Goal: Task Accomplishment & Management: Complete application form

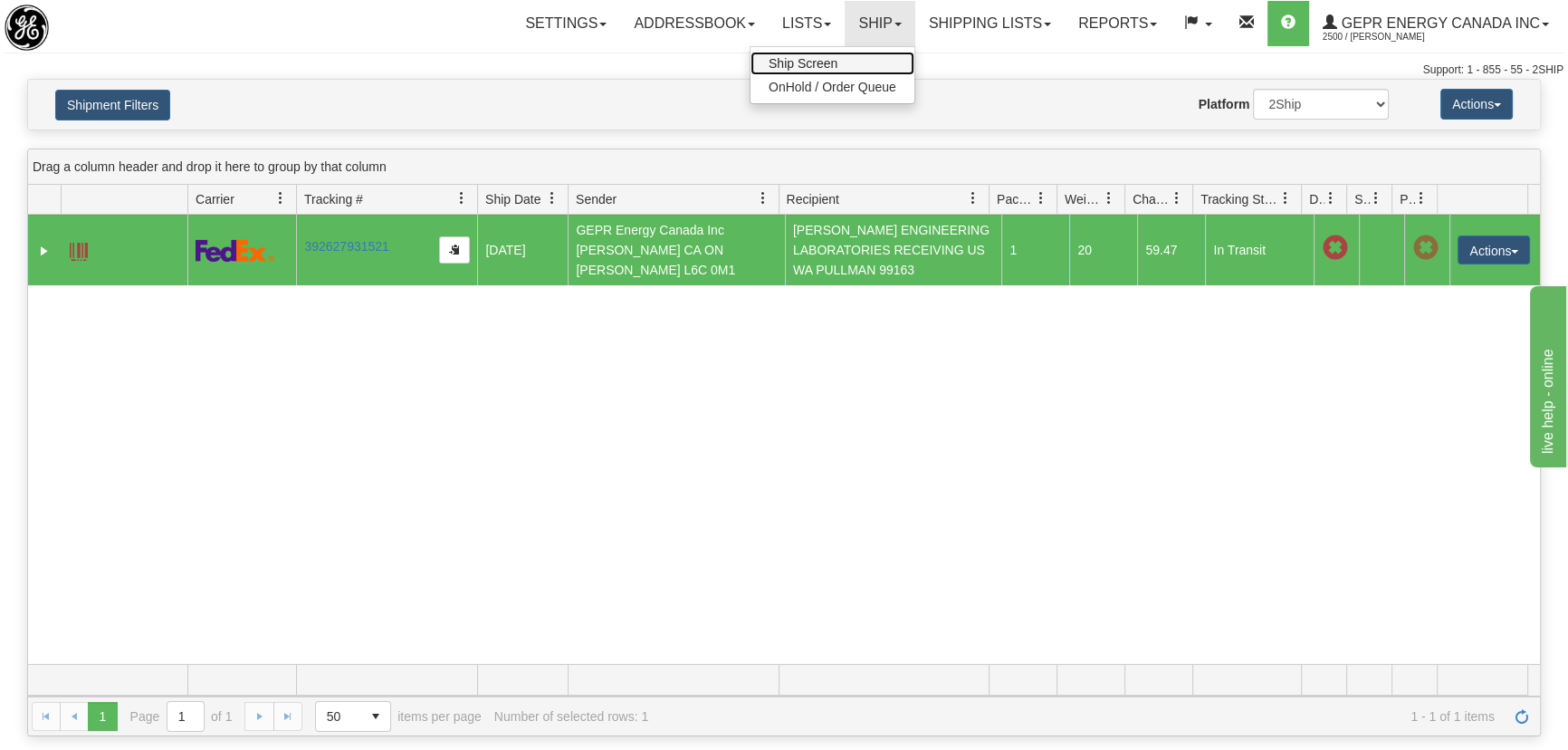
click at [821, 58] on span "Ship Screen" at bounding box center [803, 63] width 69 height 15
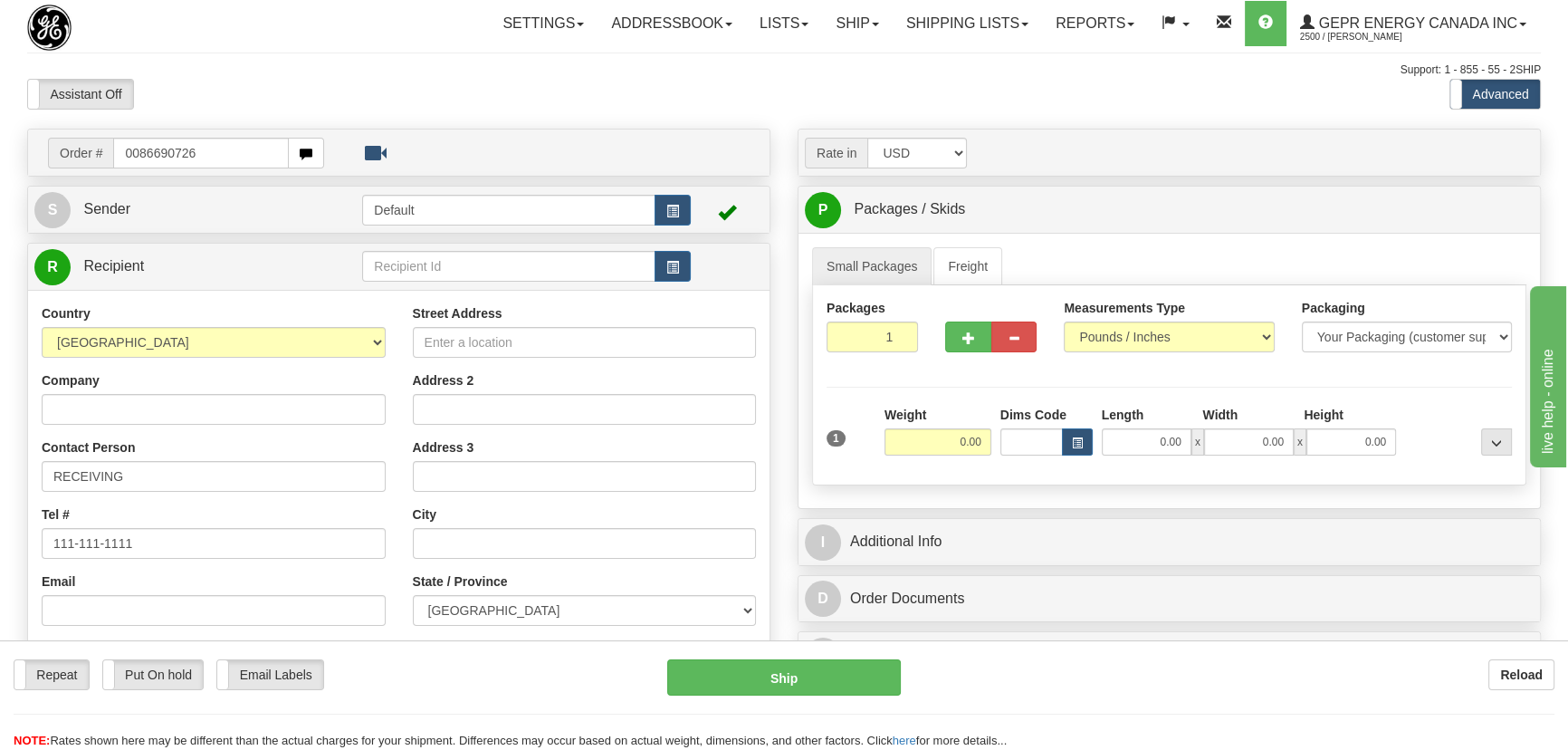
click at [139, 154] on input "0086690726" at bounding box center [201, 152] width 176 height 31
type input "86690726"
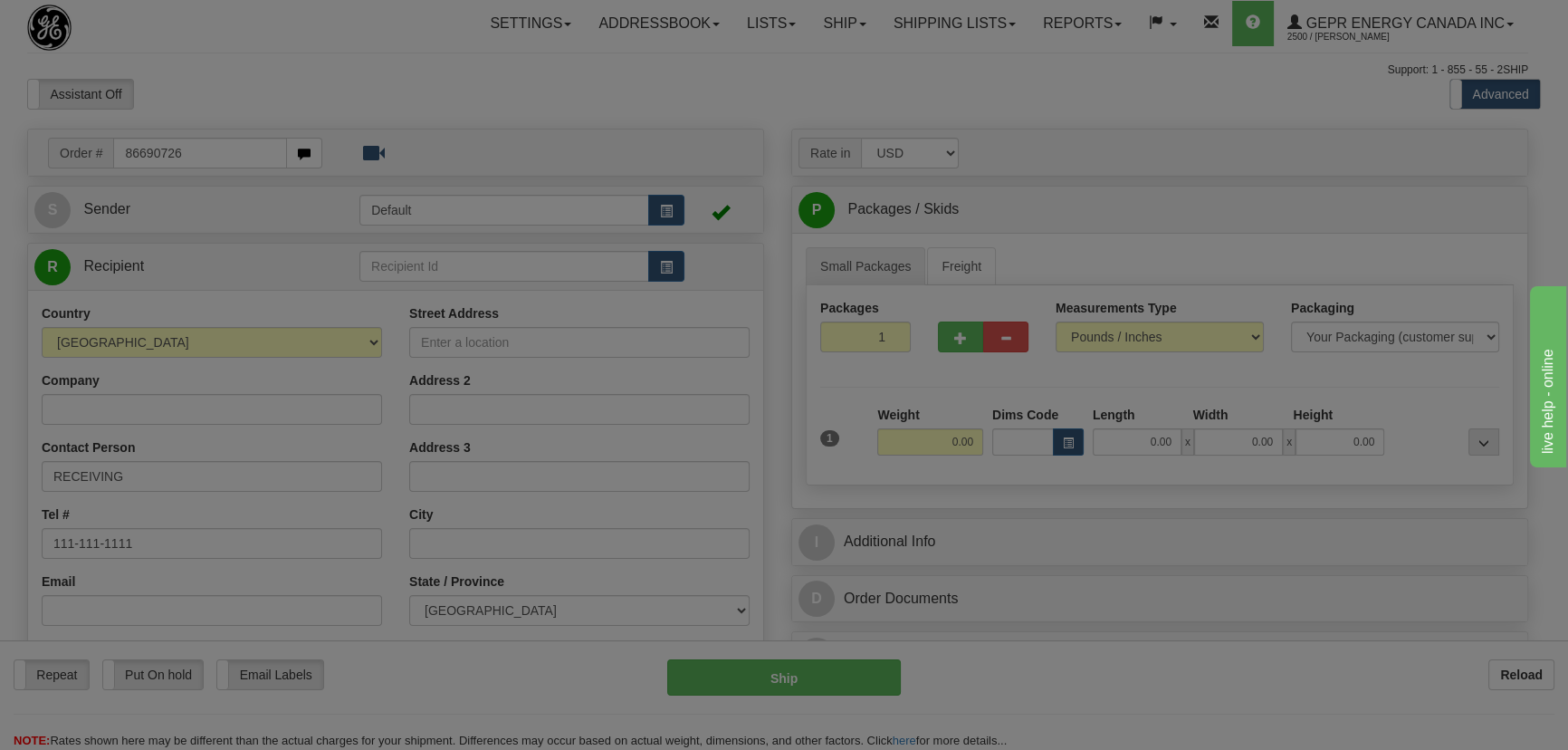
click at [909, 93] on body "Training Course Close Toggle navigation Settings Shipping Preferences New Recip…" at bounding box center [784, 375] width 1568 height 750
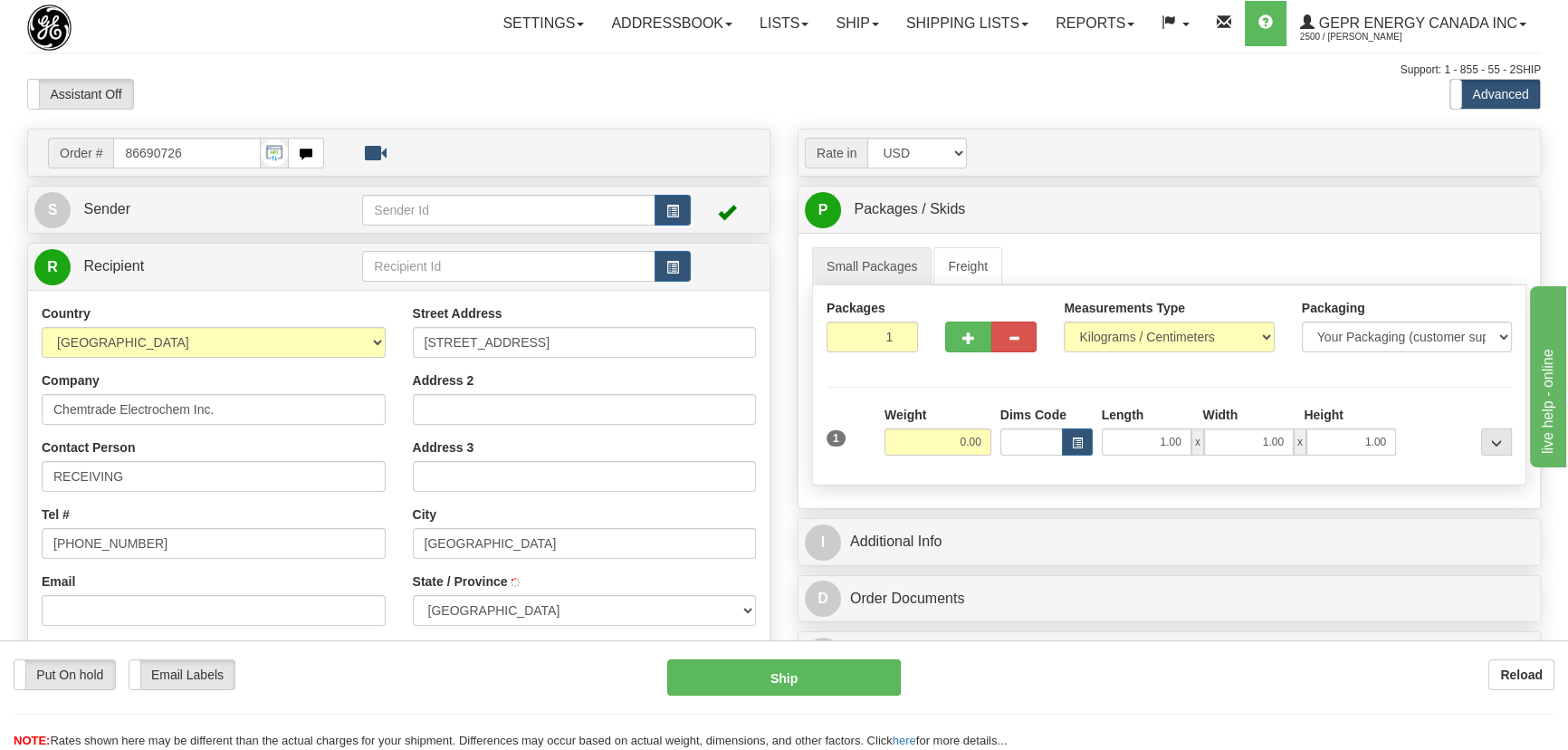
type input "[GEOGRAPHIC_DATA]"
drag, startPoint x: 882, startPoint y: 341, endPoint x: 927, endPoint y: 398, distance: 72.6
click at [924, 384] on div "Packages 1 1 Measurements Type" at bounding box center [1169, 385] width 714 height 200
type input "3"
click at [933, 410] on div "Packages 3 1 Measurements Type" at bounding box center [1169, 385] width 714 height 200
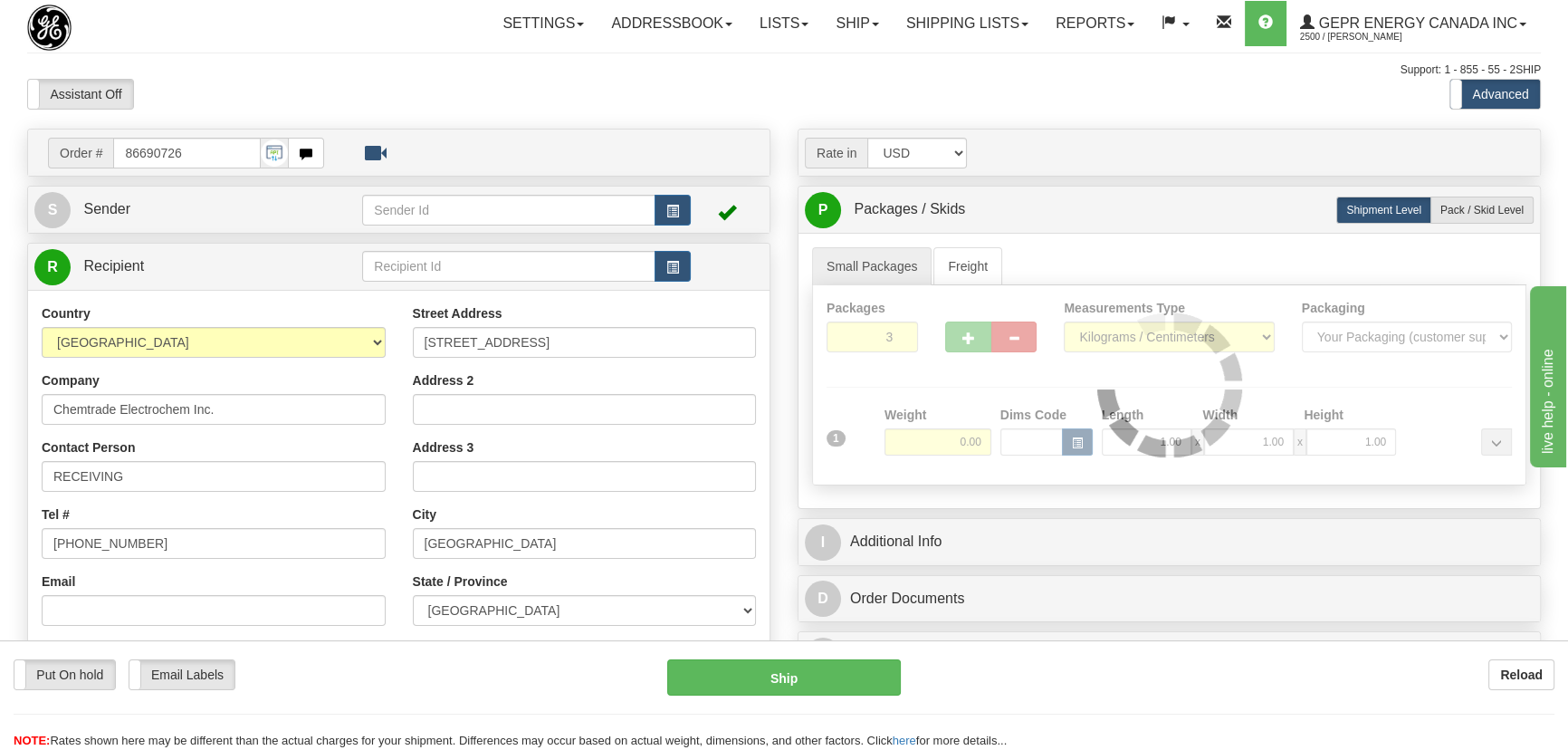
click at [943, 432] on div at bounding box center [1169, 385] width 712 height 199
click at [940, 443] on div at bounding box center [1169, 385] width 712 height 199
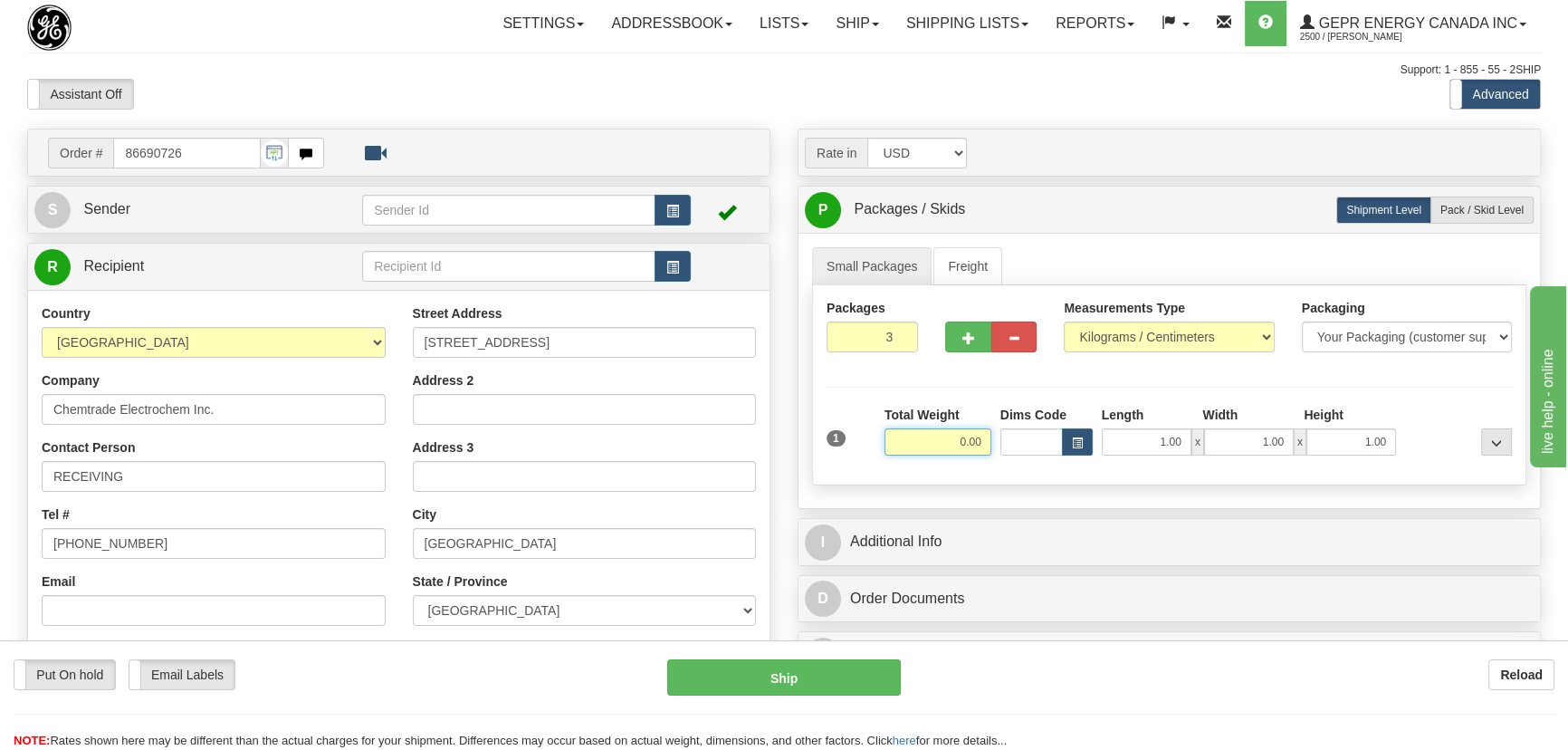
click at [944, 445] on input "0.00" at bounding box center [938, 442] width 107 height 28
type input "30.00"
click at [1111, 345] on select "Pounds / Inches Kilograms / Centimeters" at bounding box center [1168, 337] width 210 height 31
select select "0"
click at [1064, 322] on select "Pounds / Inches Kilograms / Centimeters" at bounding box center [1168, 337] width 210 height 31
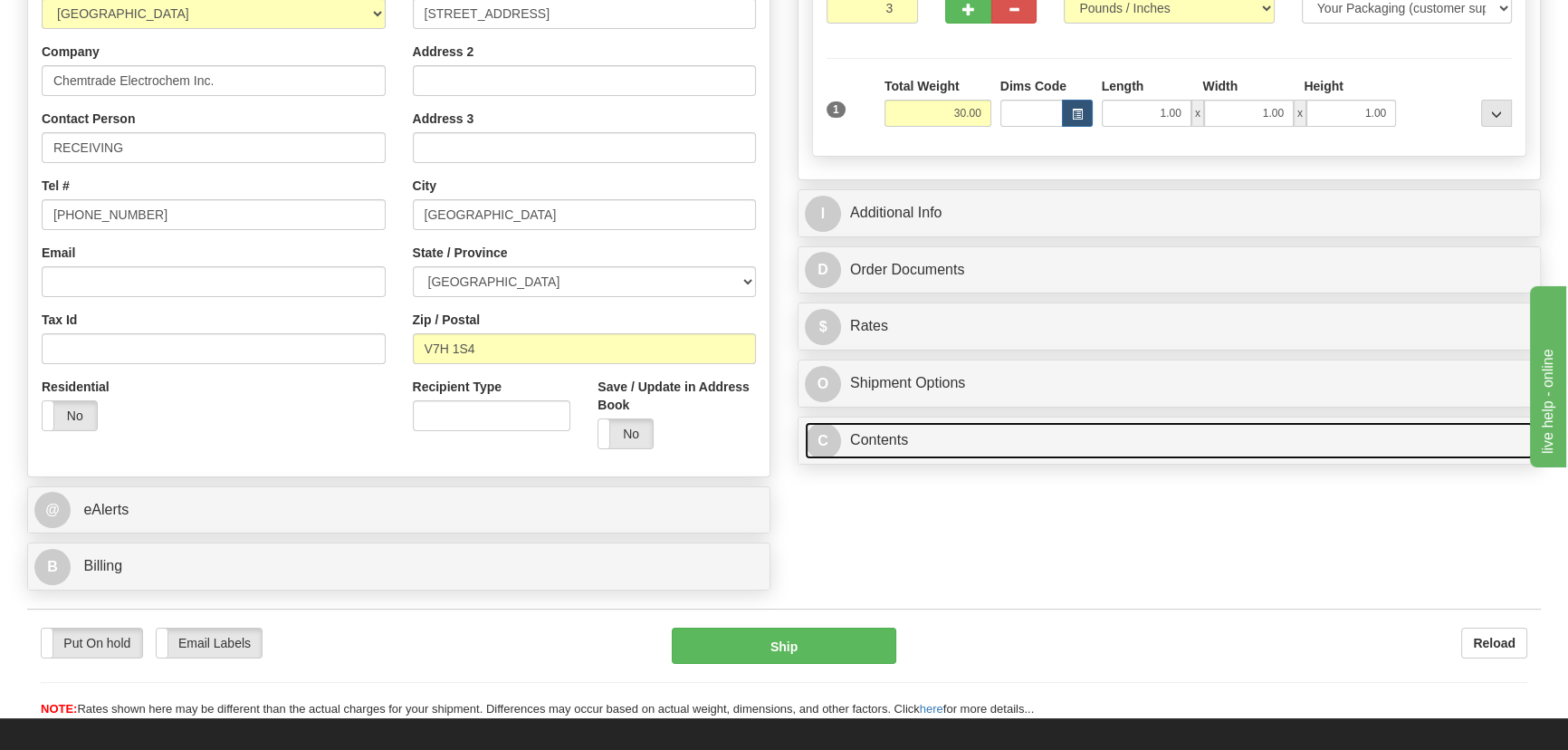
click at [967, 438] on link "C Contents" at bounding box center [1169, 441] width 729 height 38
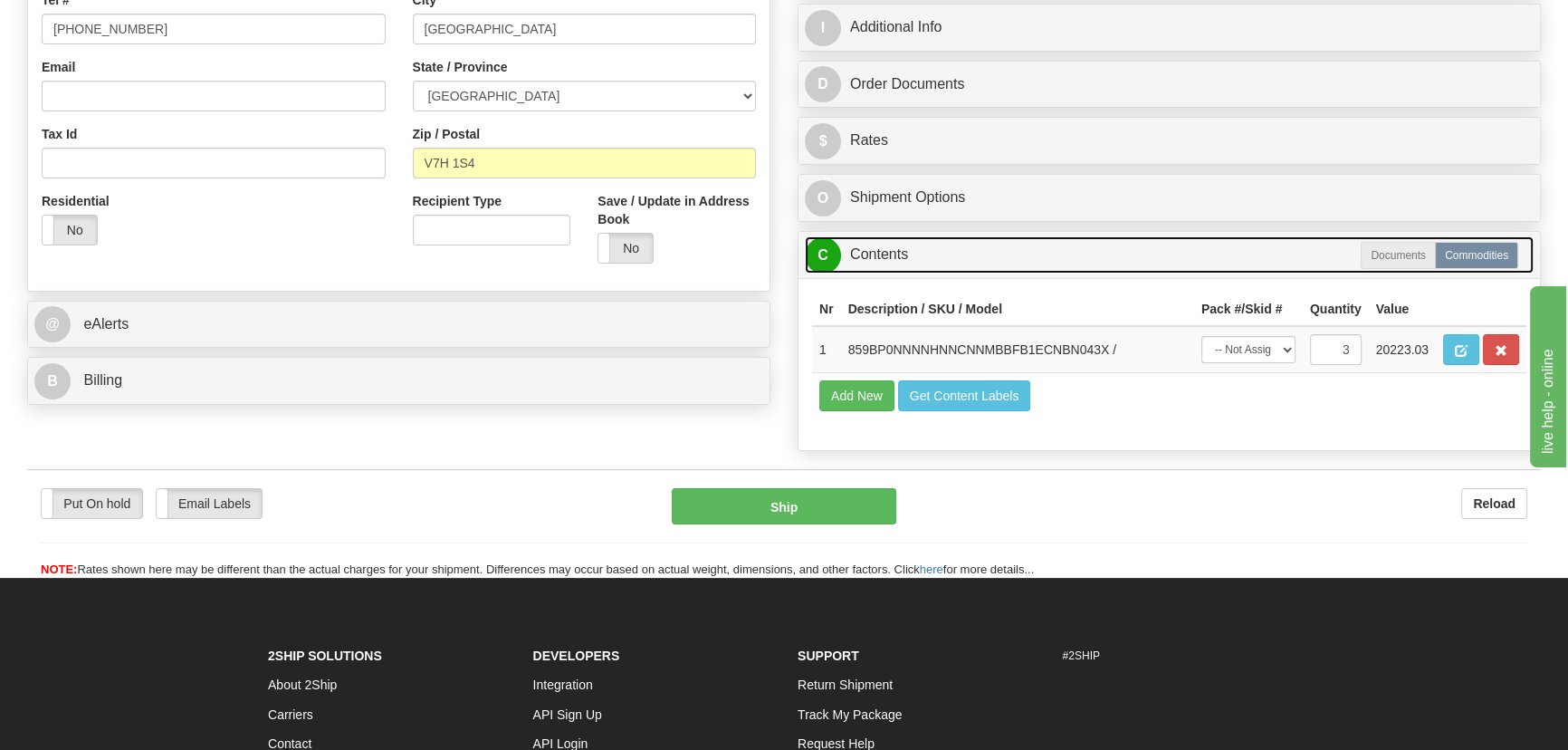
scroll to position [329, 0]
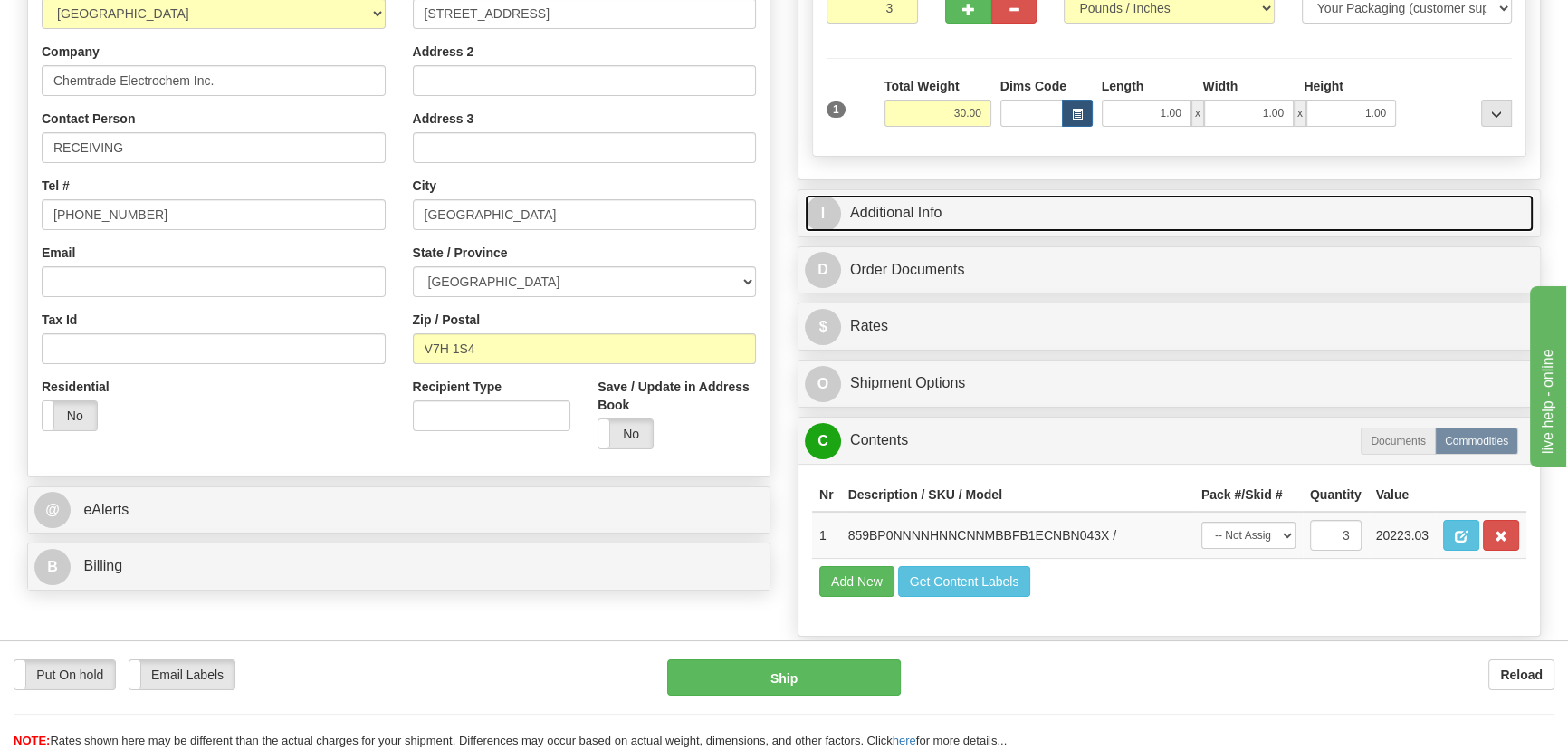
click at [1245, 198] on link "I Additional Info" at bounding box center [1169, 213] width 729 height 38
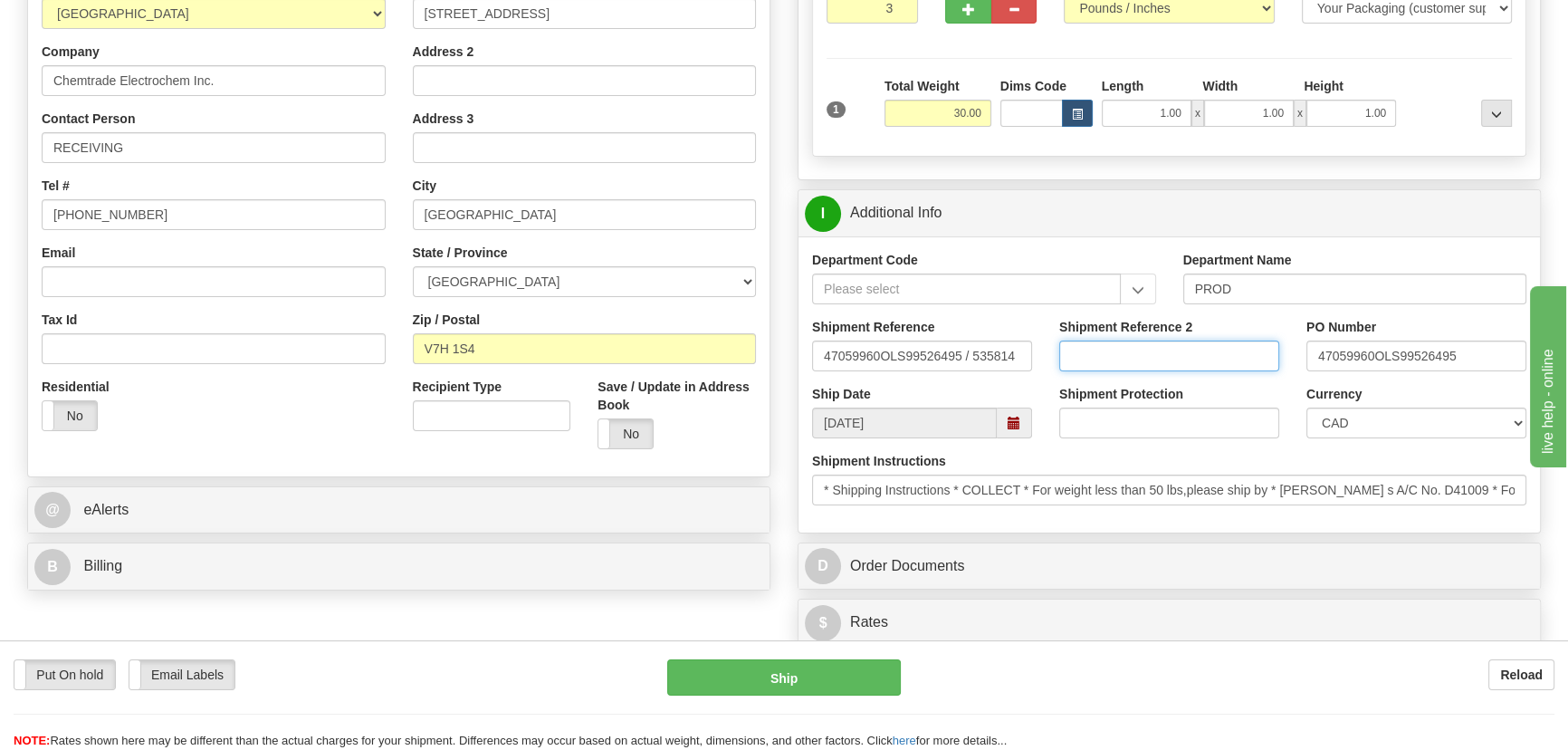
click at [1111, 350] on input "Shipment Reference 2" at bounding box center [1169, 355] width 220 height 31
drag, startPoint x: 1159, startPoint y: 356, endPoint x: 1030, endPoint y: 342, distance: 129.8
click at [1028, 342] on div "Shipment Reference 47059960OLS99526495 / 535814 Shipment Reference 2 5399005639…" at bounding box center [1169, 351] width 742 height 67
type input "5399005639"
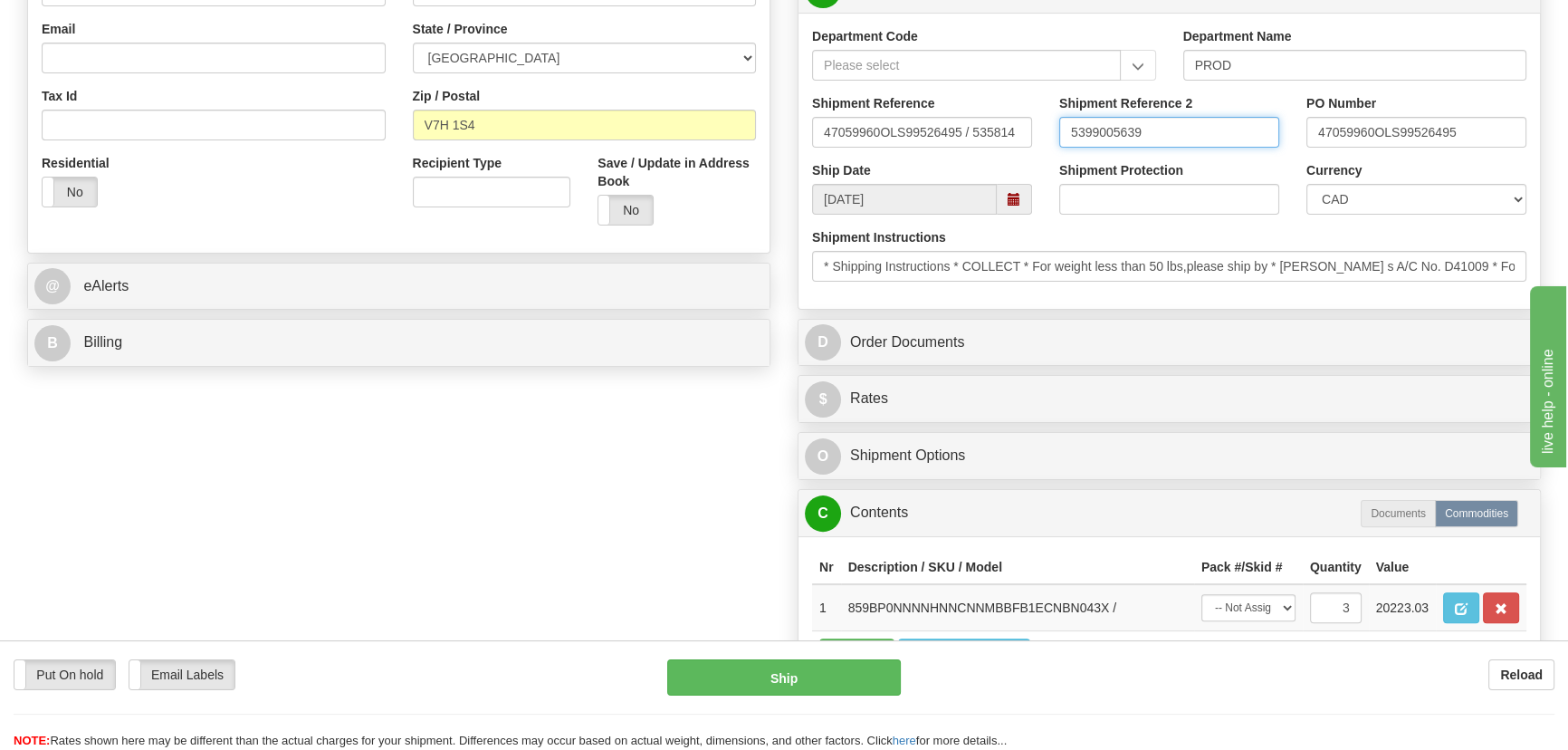
scroll to position [576, 0]
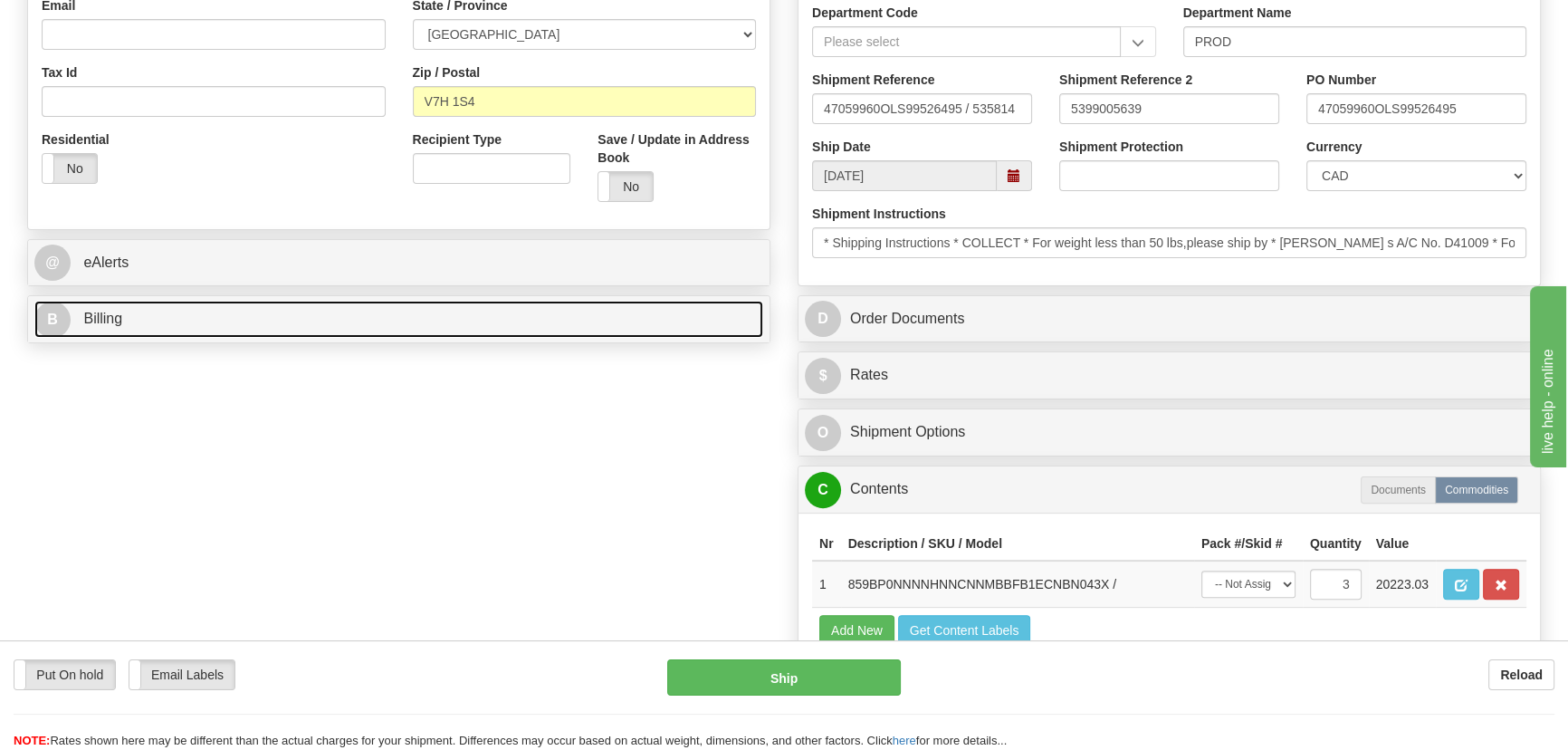
click at [378, 318] on link "B Billing" at bounding box center [399, 320] width 729 height 38
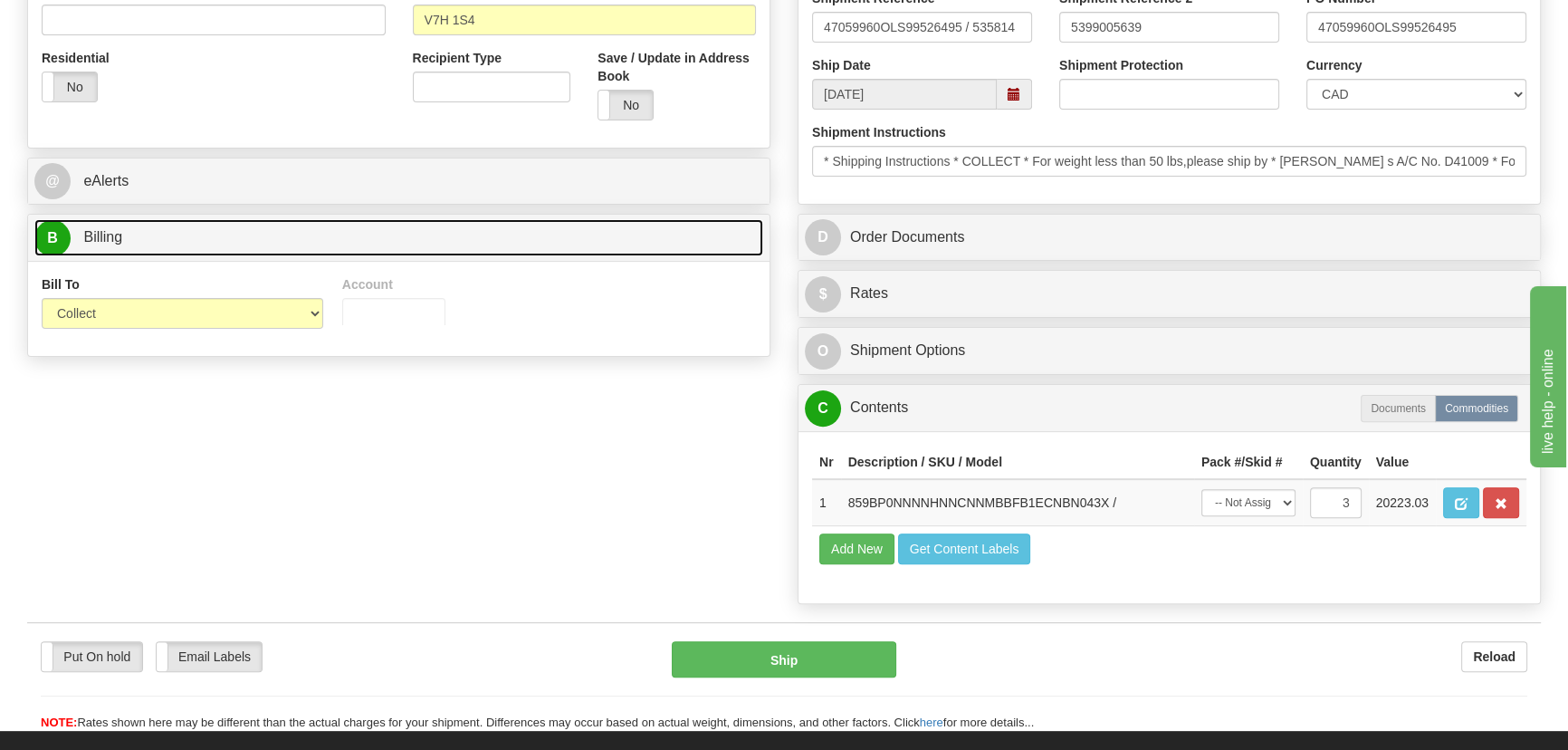
scroll to position [658, 0]
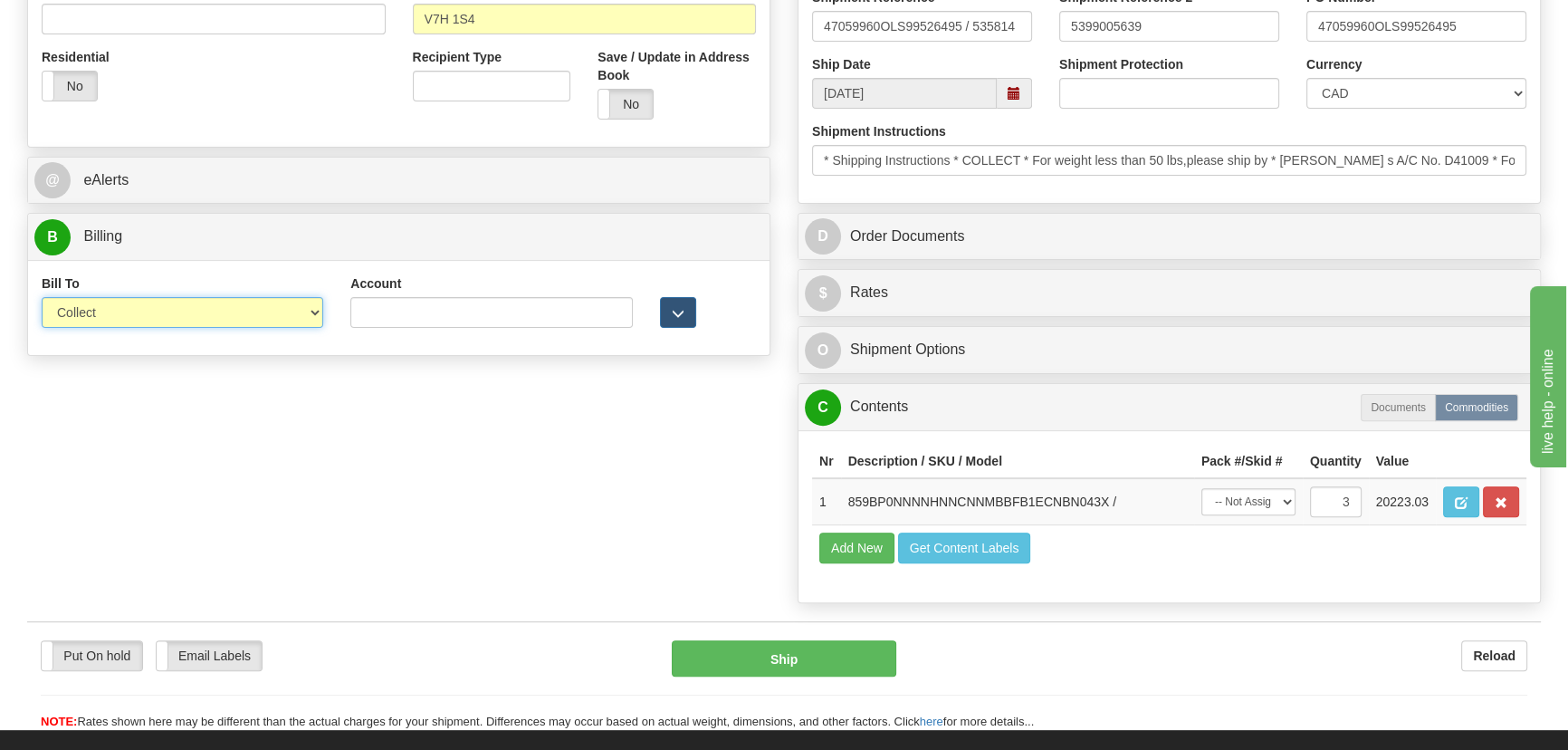
click at [147, 317] on select "Sender Recipient Third Party Collect" at bounding box center [182, 312] width 281 height 31
select select "1"
click at [41, 297] on select "Sender Recipient Third Party Collect" at bounding box center [182, 312] width 281 height 31
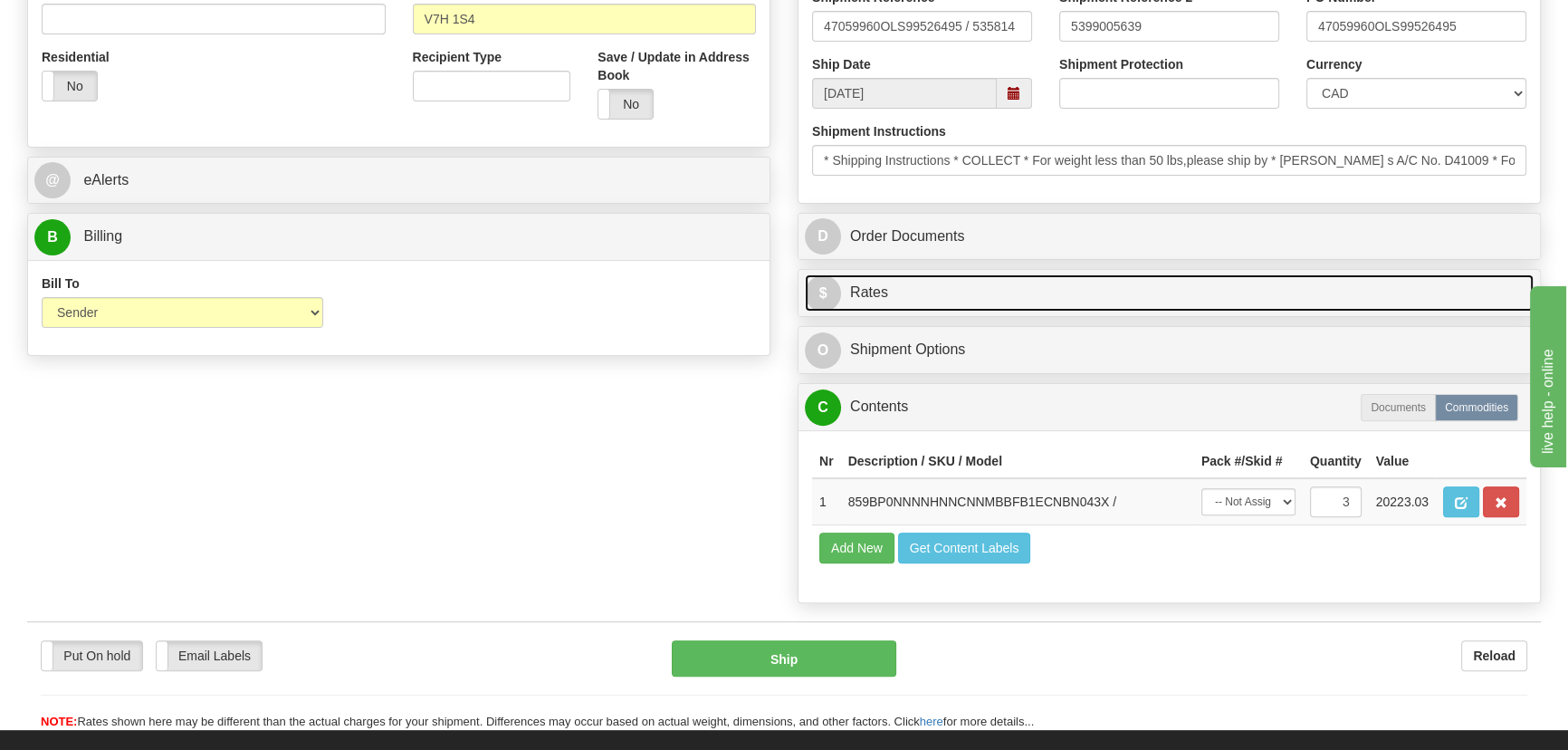
click at [1142, 289] on link "$ Rates" at bounding box center [1169, 293] width 729 height 38
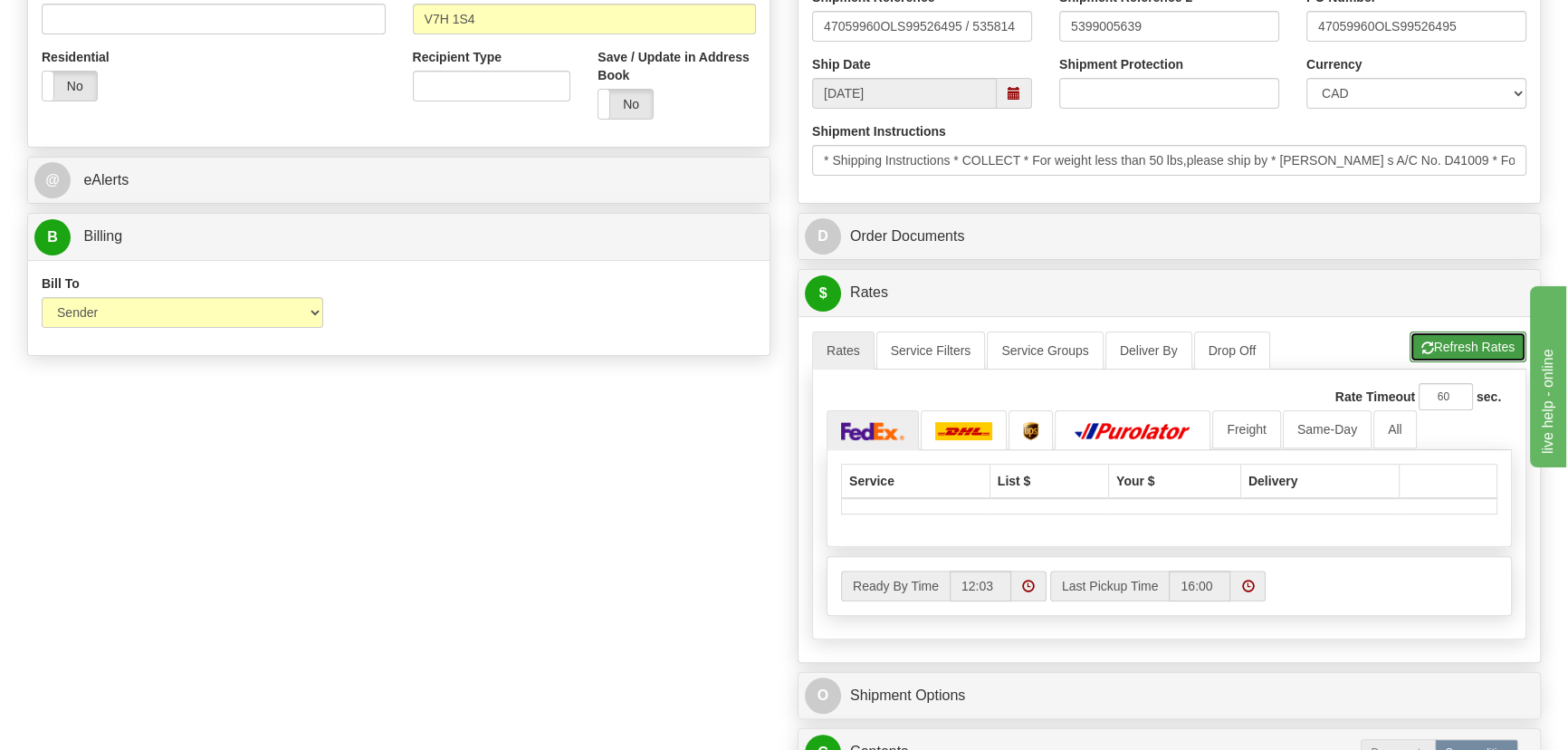
click at [1449, 350] on button "Refresh Rates" at bounding box center [1468, 346] width 116 height 31
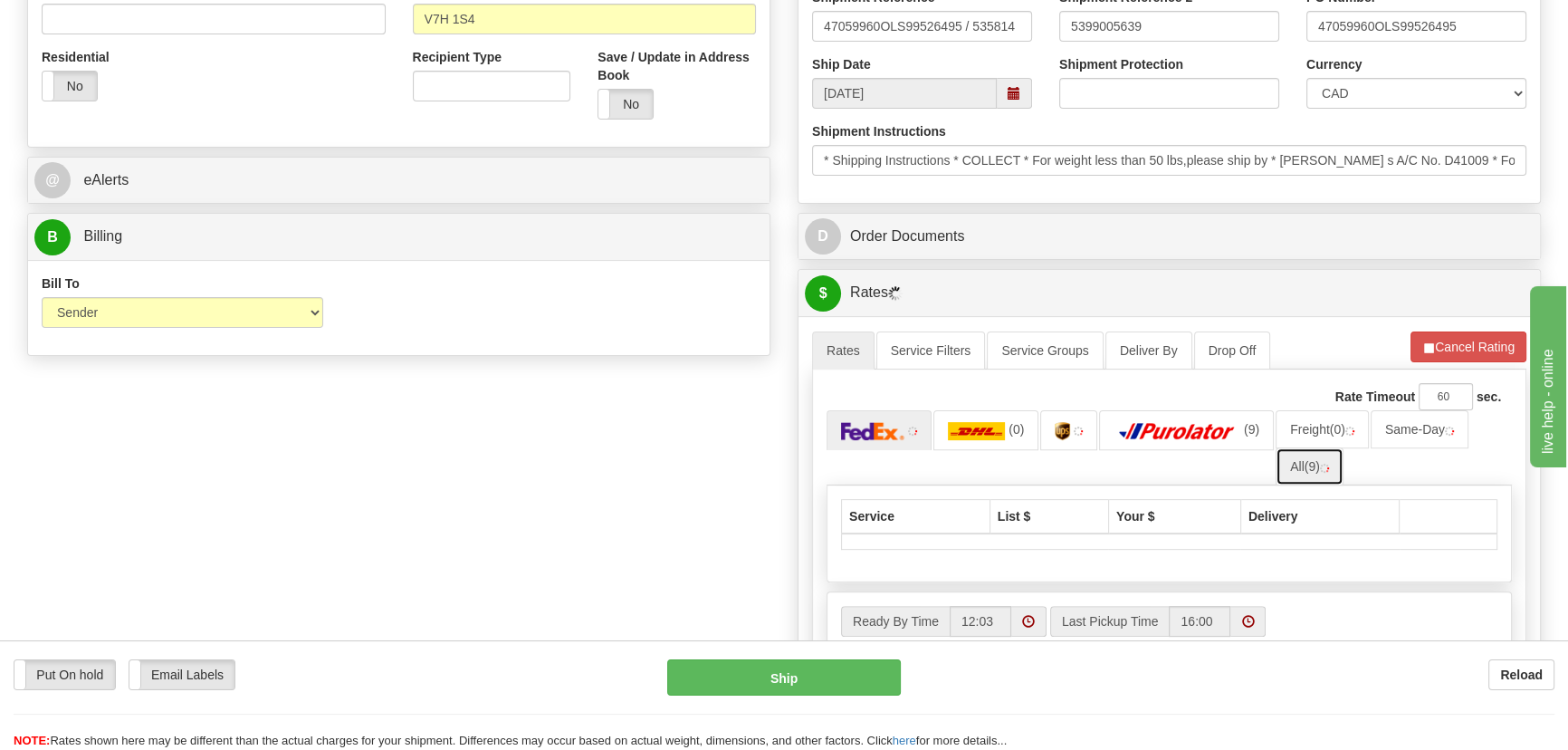
click at [1320, 471] on span "(9)" at bounding box center [1312, 466] width 16 height 15
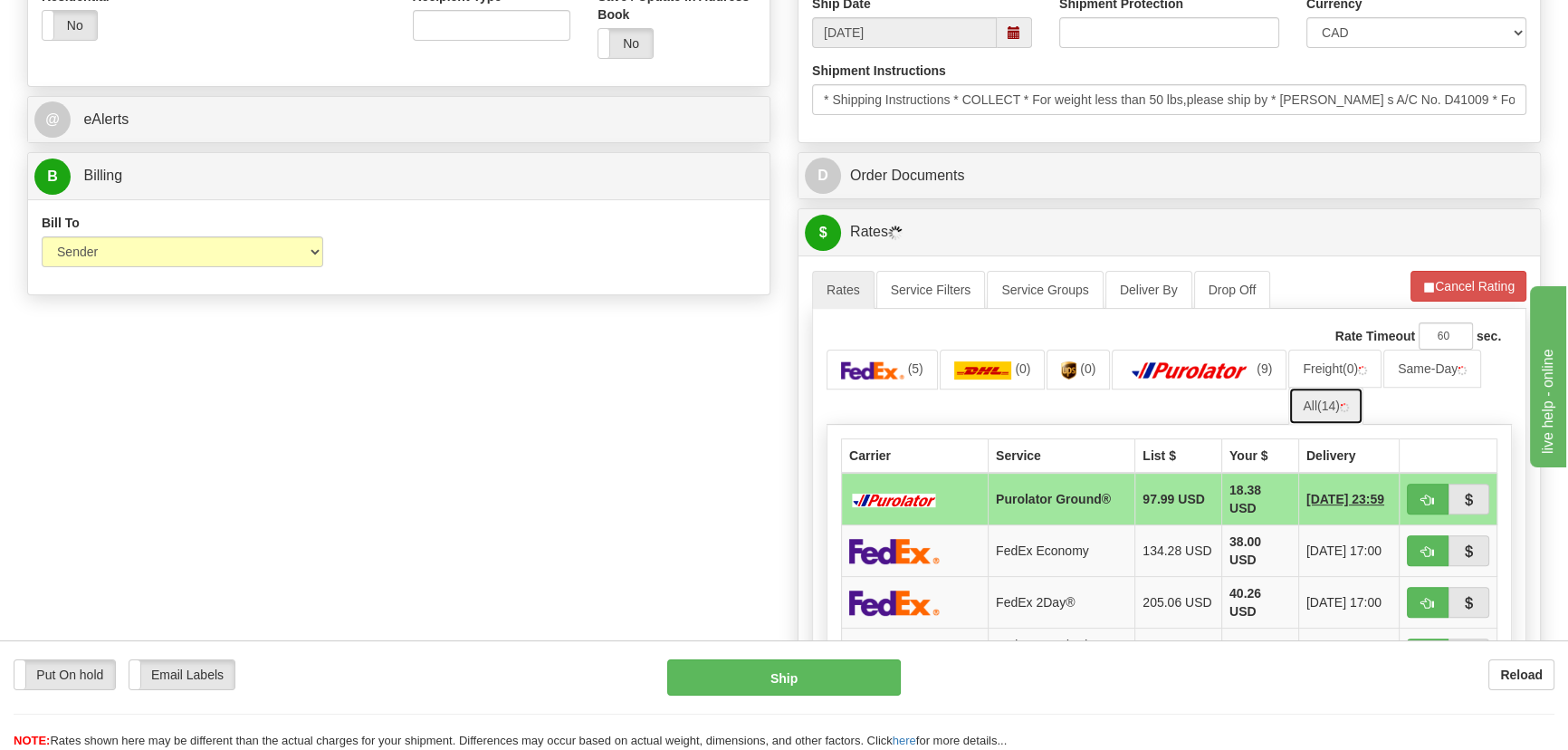
scroll to position [823, 0]
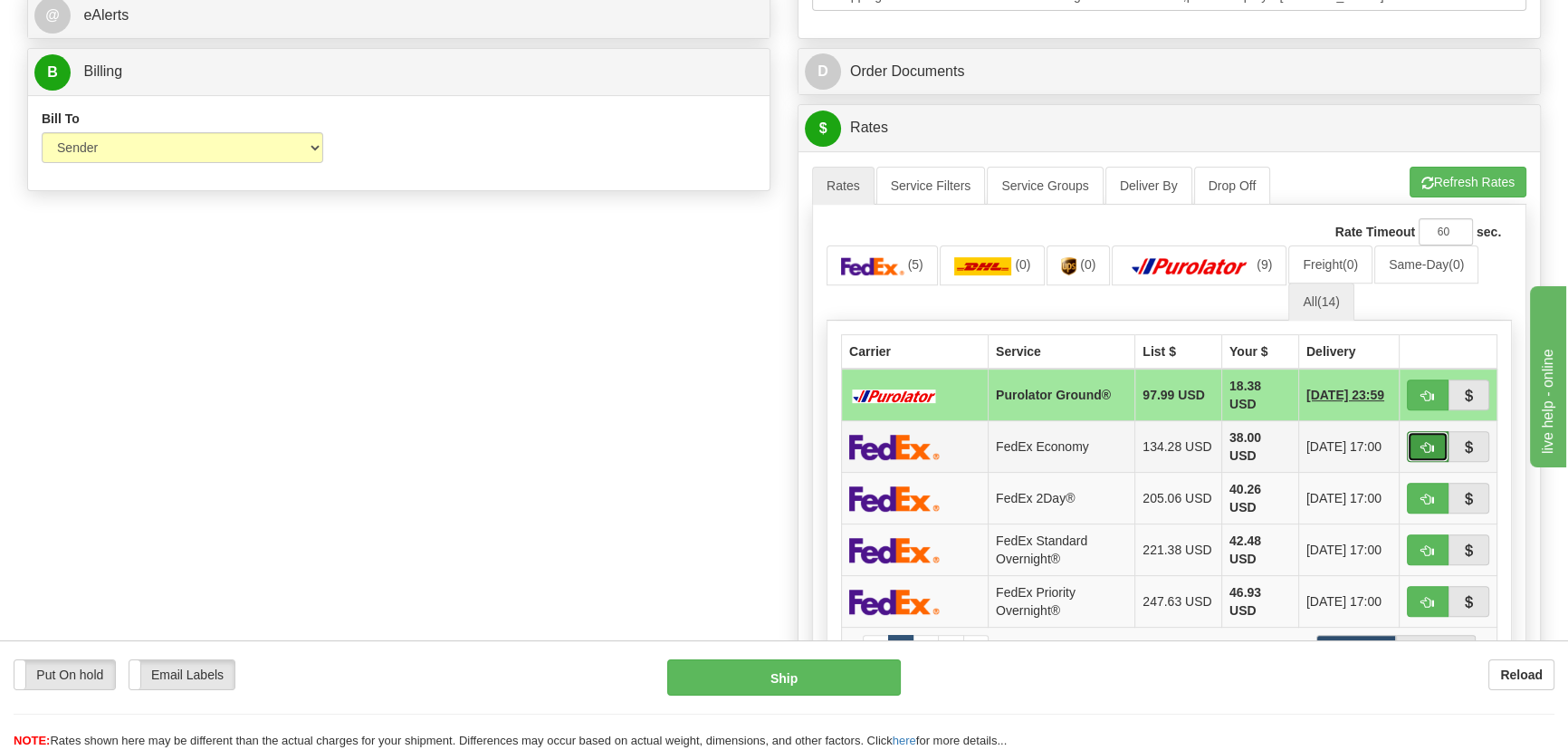
click at [1422, 449] on span "button" at bounding box center [1428, 448] width 13 height 12
type input "20"
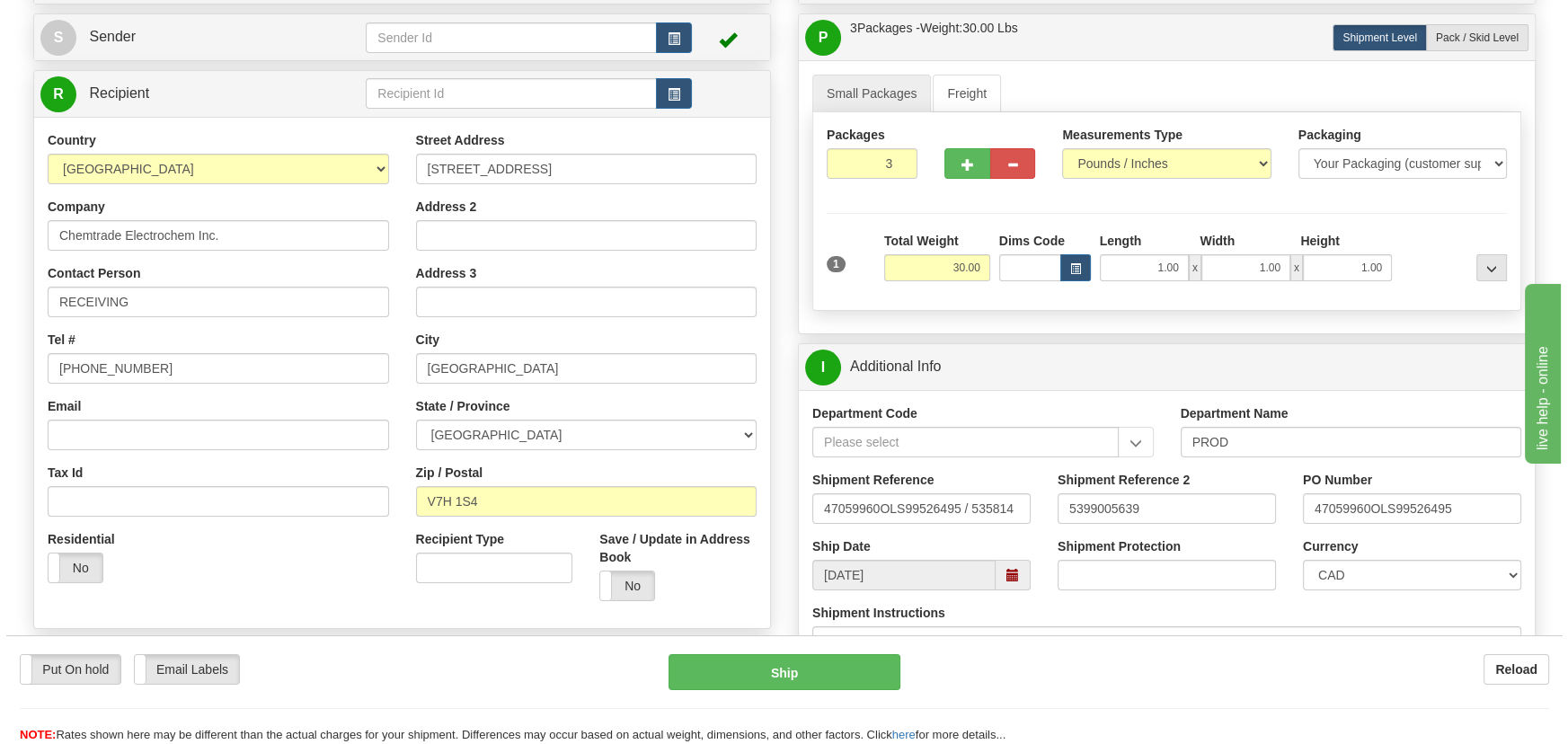
scroll to position [163, 0]
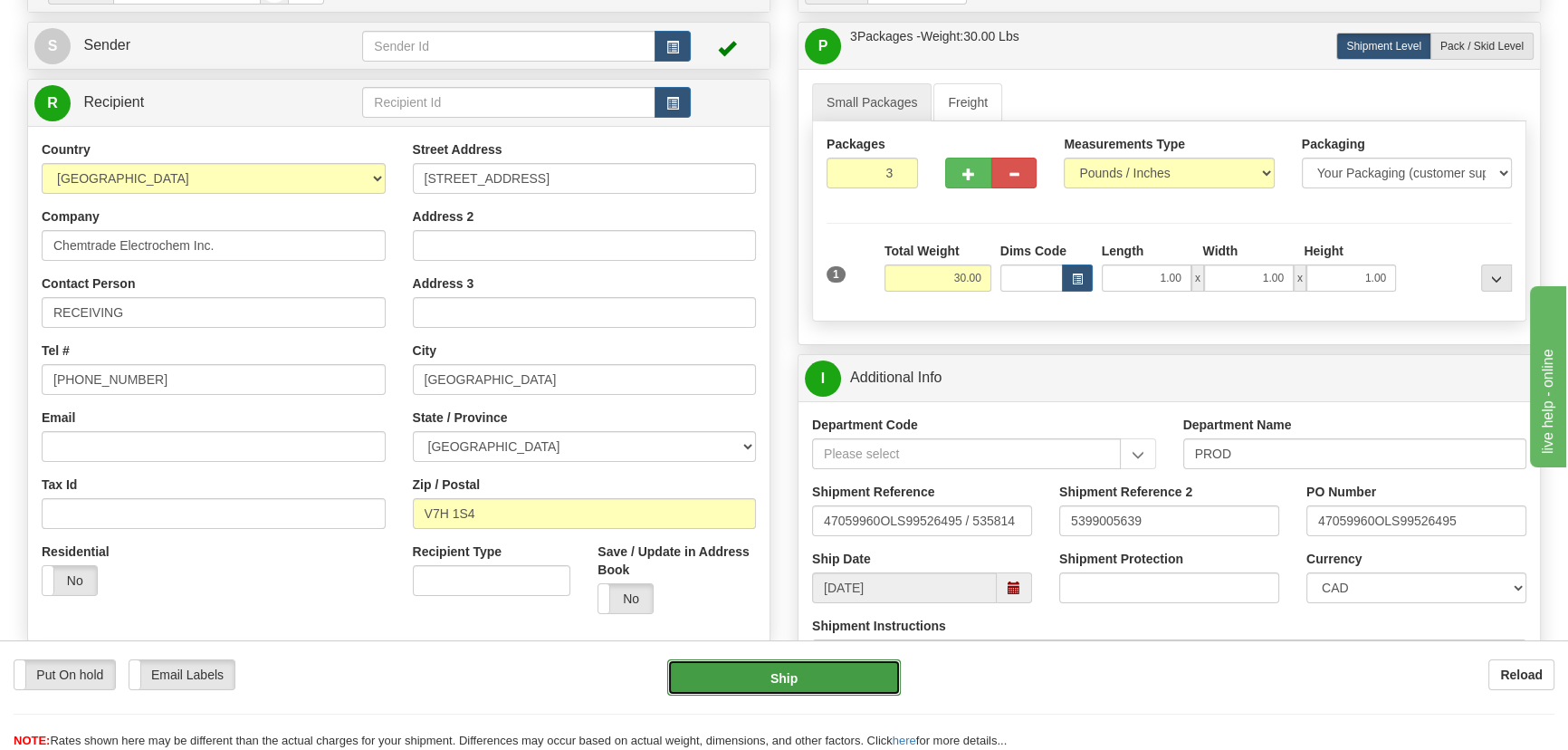
click at [785, 680] on button "Ship" at bounding box center [784, 677] width 235 height 37
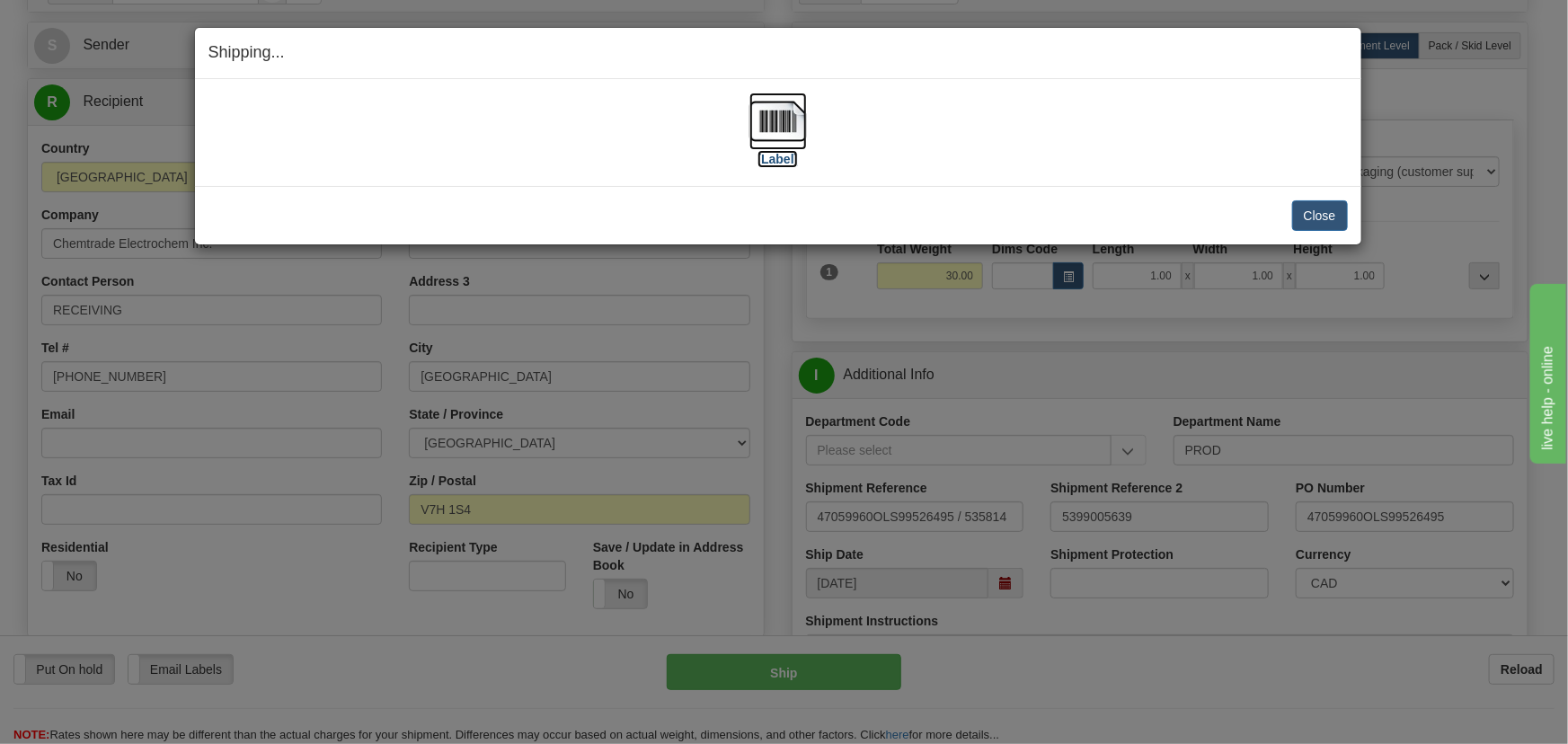
click at [784, 119] on img at bounding box center [778, 121] width 58 height 58
click at [1342, 221] on button "Close" at bounding box center [1320, 215] width 56 height 30
